Goal: Task Accomplishment & Management: Use online tool/utility

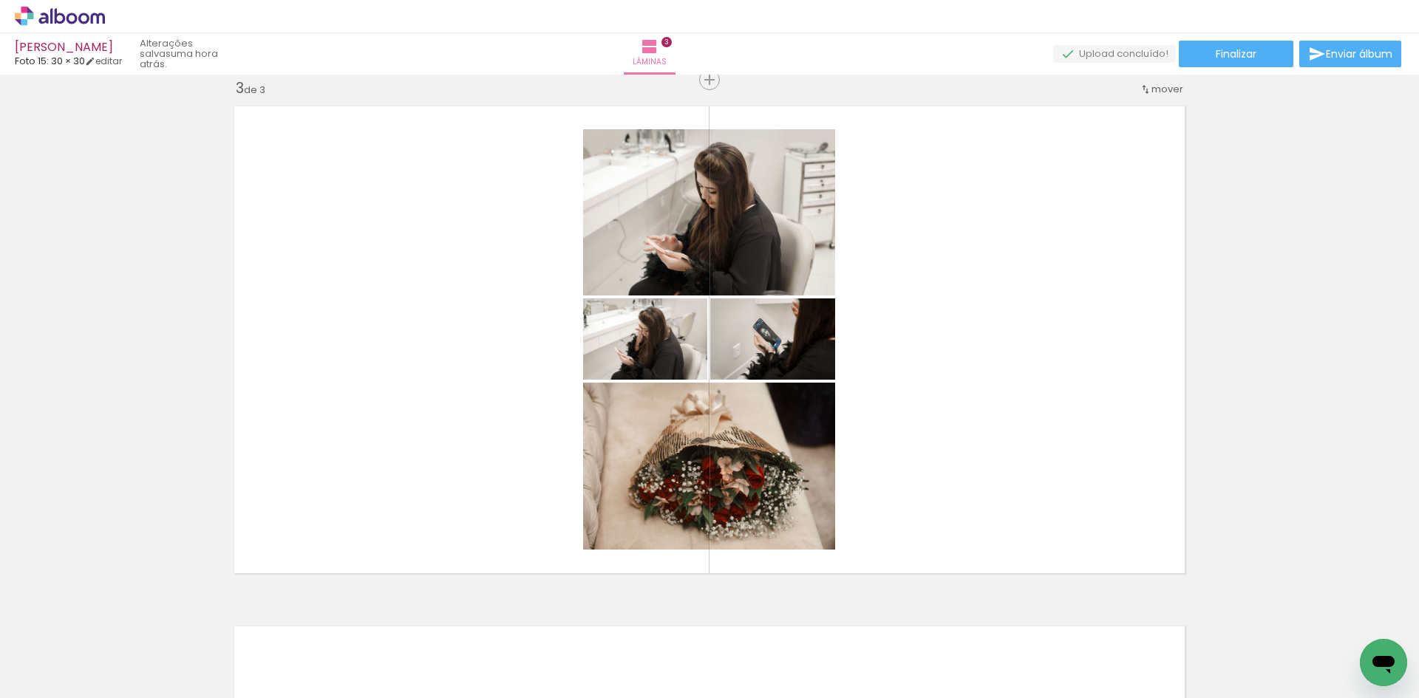
scroll to position [1847, 0]
click at [58, 18] on icon at bounding box center [60, 16] width 90 height 19
